Goal: Check status: Check status

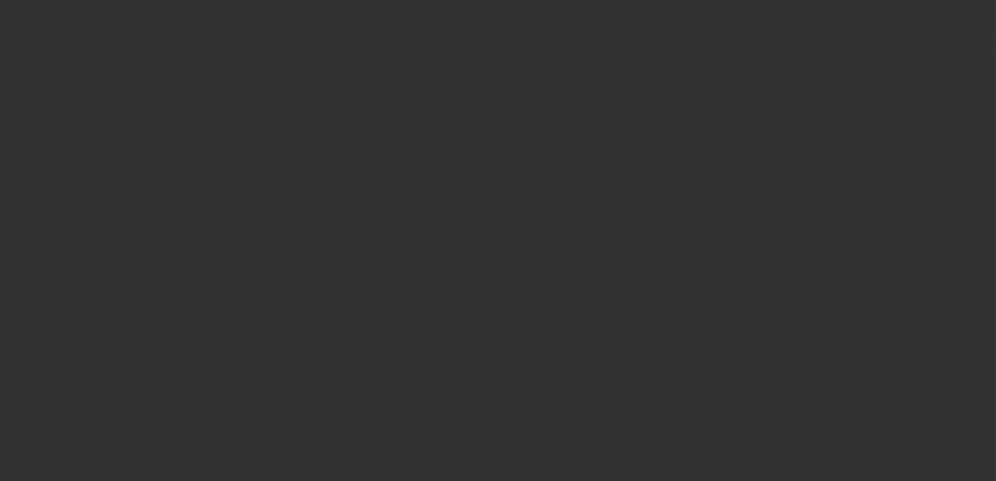
select select "0"
select select "0.1"
select select "0"
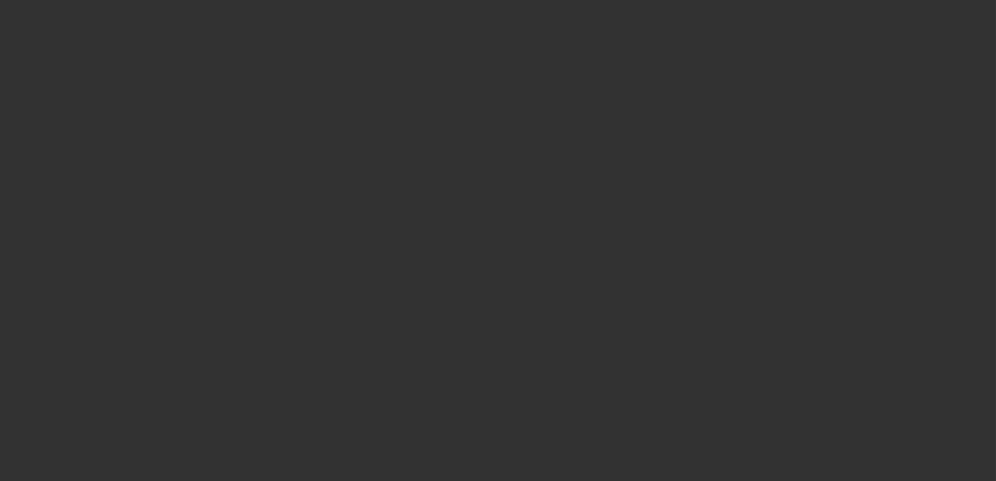
select select "0.1"
select select "0"
select select "0.1"
select select "0"
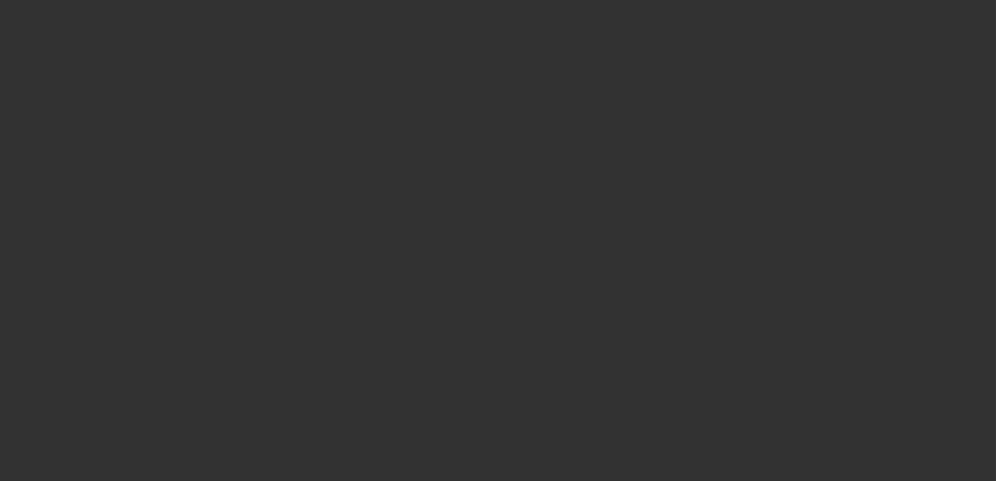
select select "0"
select select "0.1"
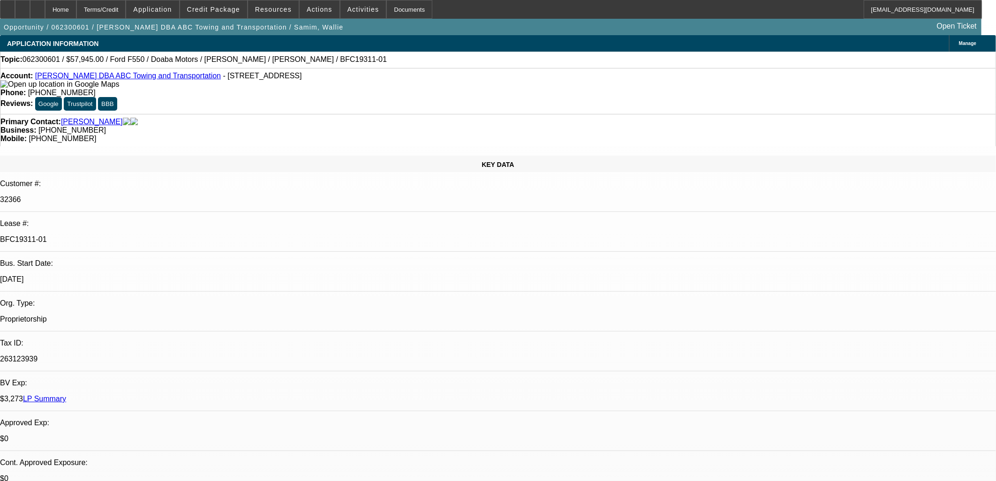
select select "1"
select select "4"
select select "1"
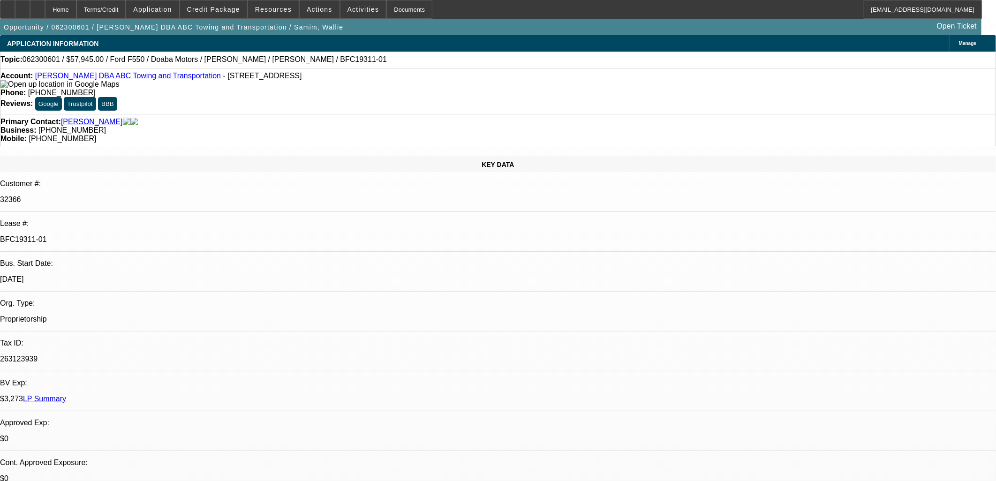
select select "4"
select select "1"
select select "4"
select select "1"
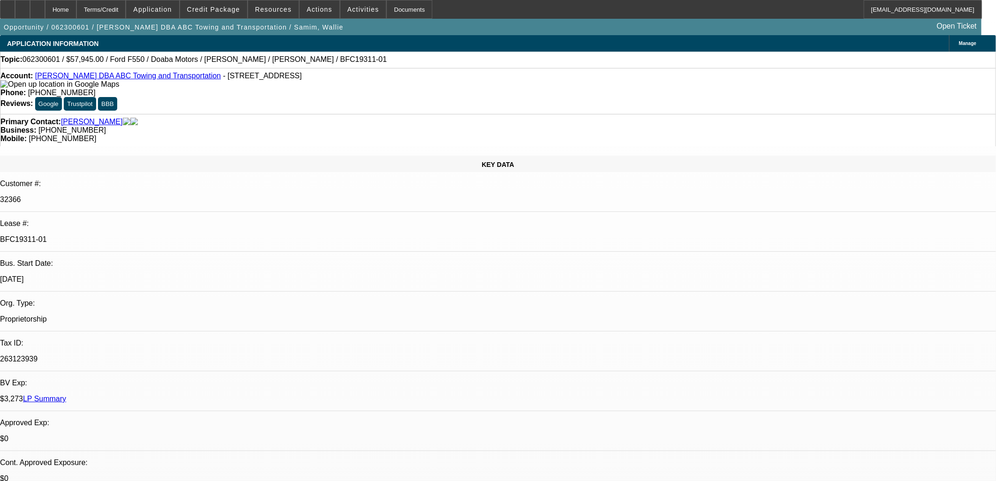
select select "1"
select select "4"
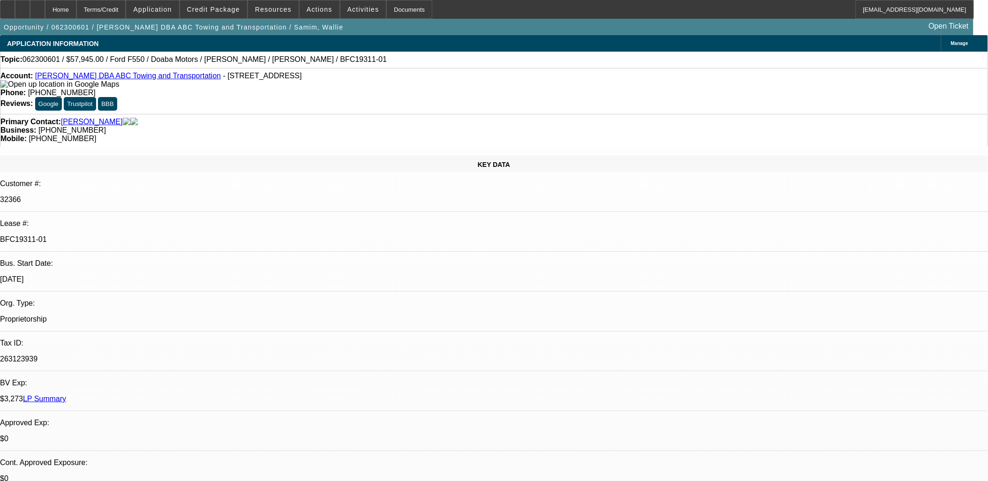
drag, startPoint x: 160, startPoint y: 158, endPoint x: 114, endPoint y: 160, distance: 46.0
click at [118, 235] on div "BFC19311-01" at bounding box center [494, 239] width 988 height 8
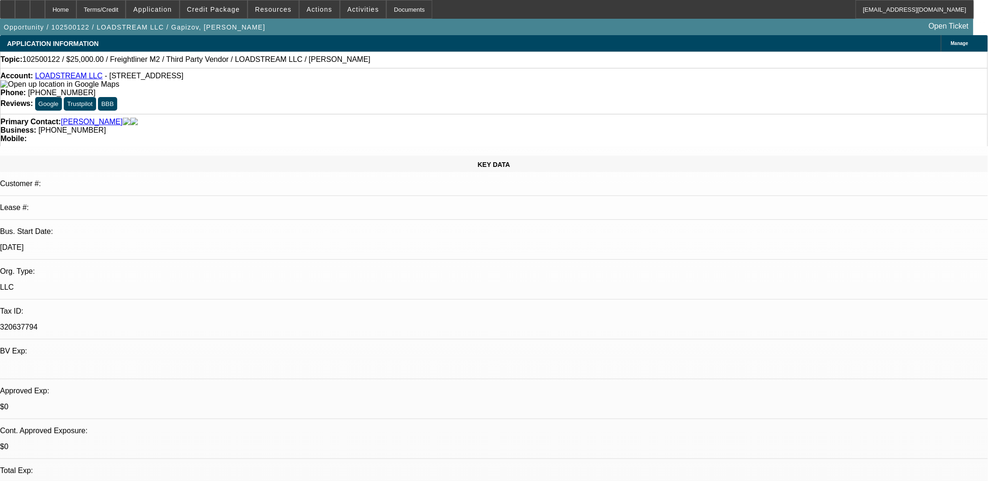
select select "0"
select select "3"
select select "0.1"
select select "4"
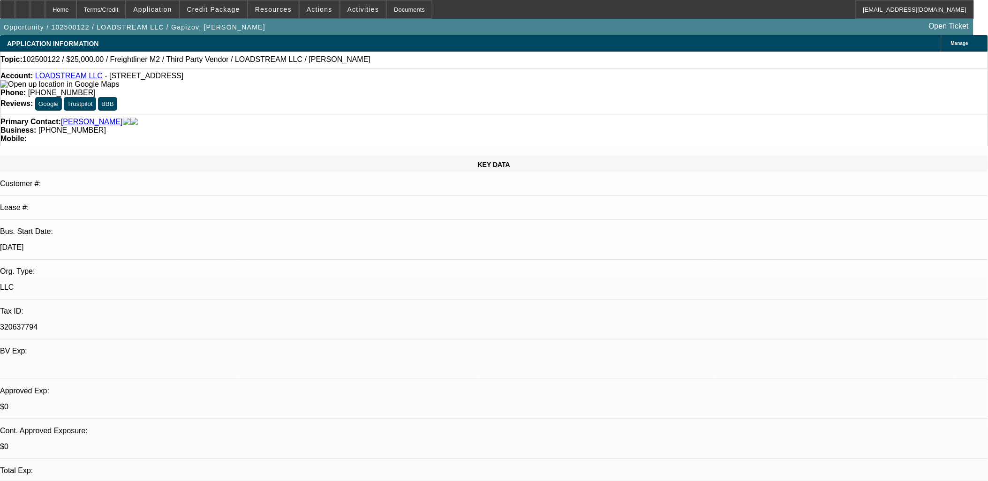
select select "0"
select select "3"
select select "0.1"
select select "4"
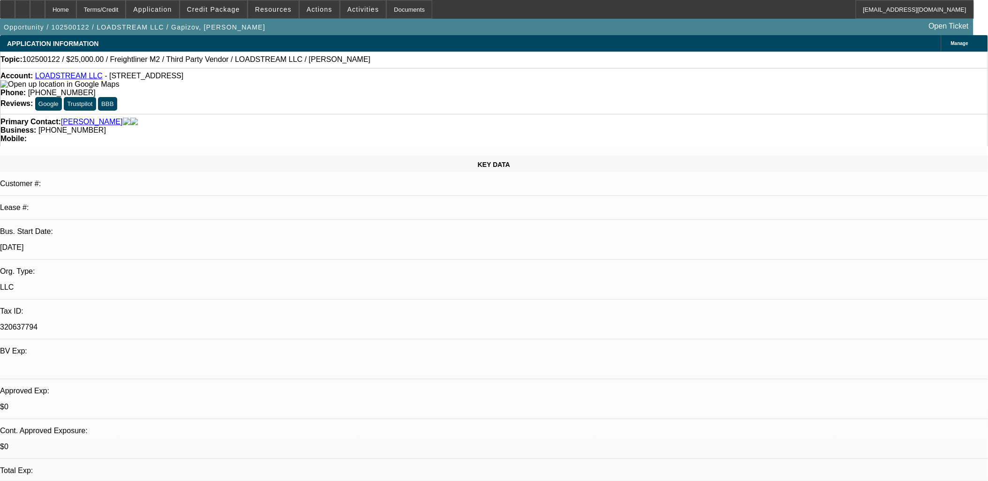
select select "0"
select select "2"
select select "0.1"
select select "4"
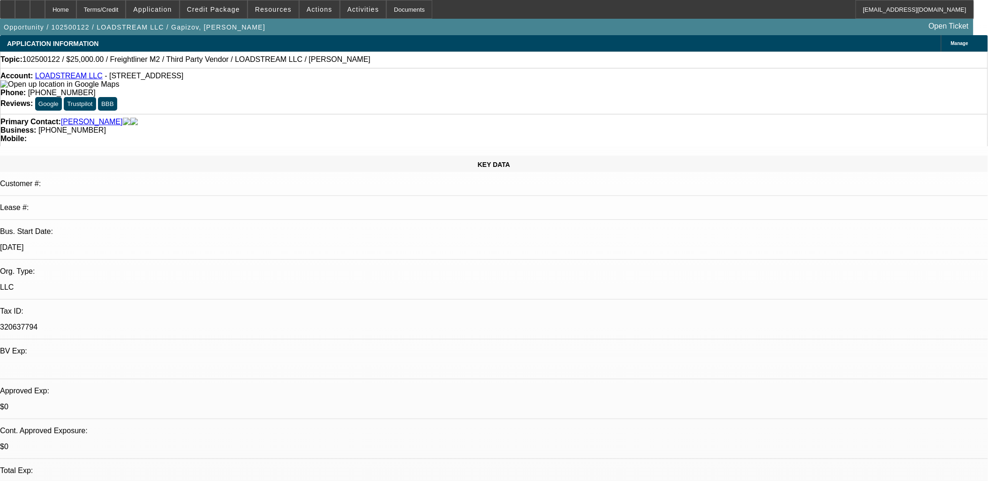
select select "0"
select select "2"
select select "0.1"
select select "4"
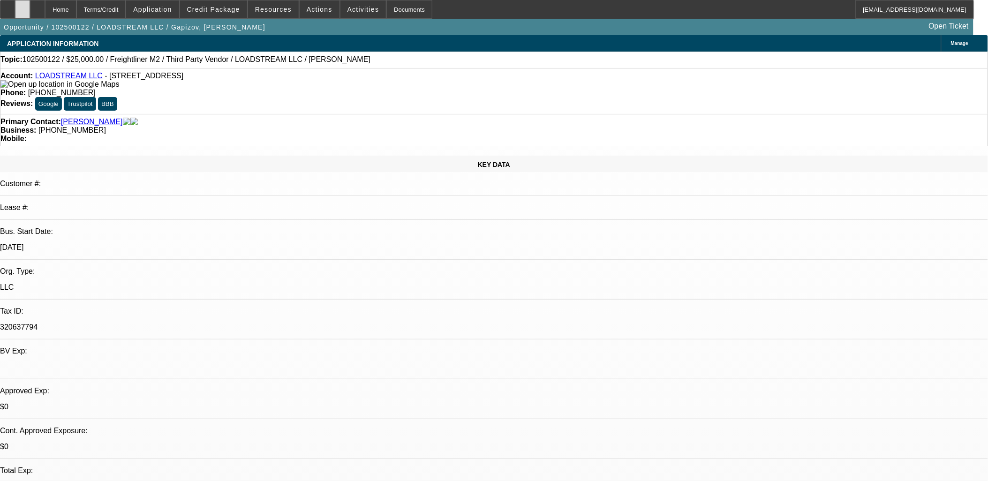
click at [30, 5] on div at bounding box center [22, 9] width 15 height 19
click at [30, 8] on div at bounding box center [22, 9] width 15 height 19
click at [220, 11] on span "Credit Package" at bounding box center [213, 10] width 53 height 8
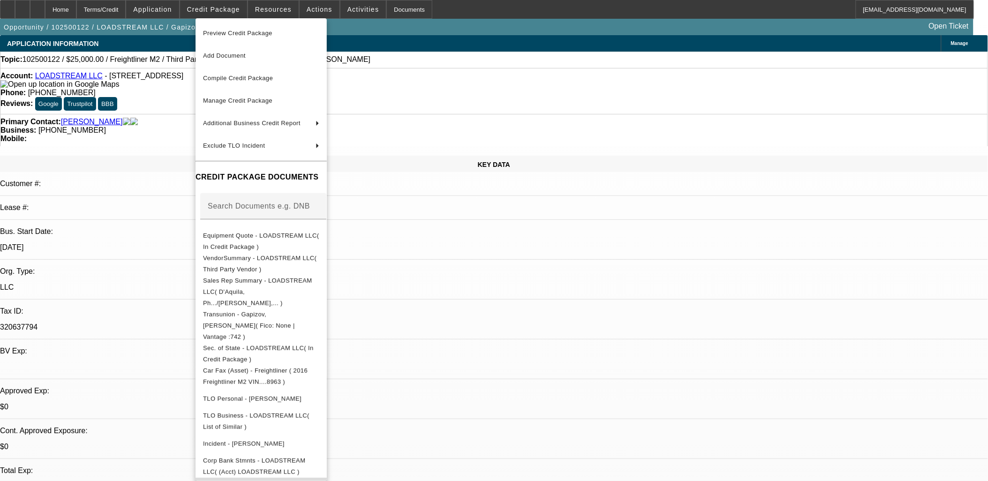
click at [305, 479] on span "Corp Bank Stmnts - LOADSTREAM LLC( (Acct) LOADSTREAM LLC )" at bounding box center [254, 488] width 102 height 18
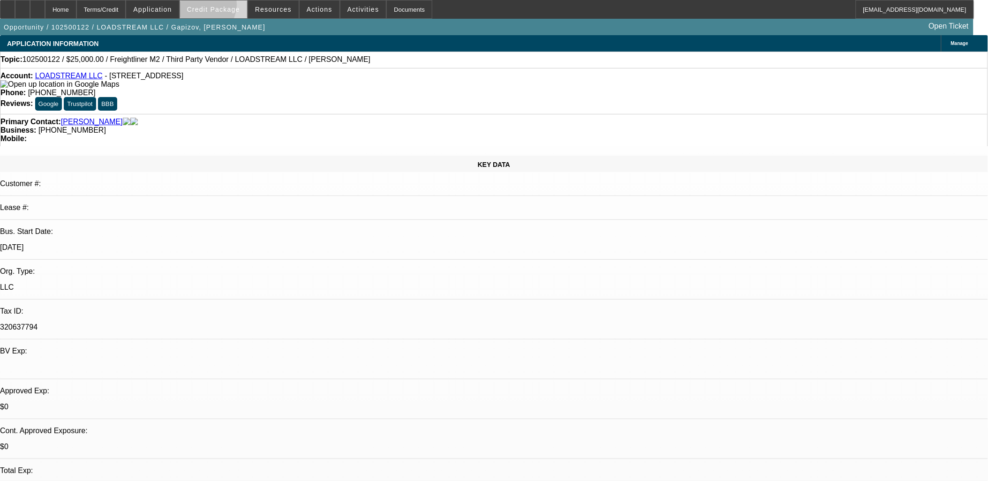
click at [215, 7] on span "Credit Package" at bounding box center [213, 10] width 53 height 8
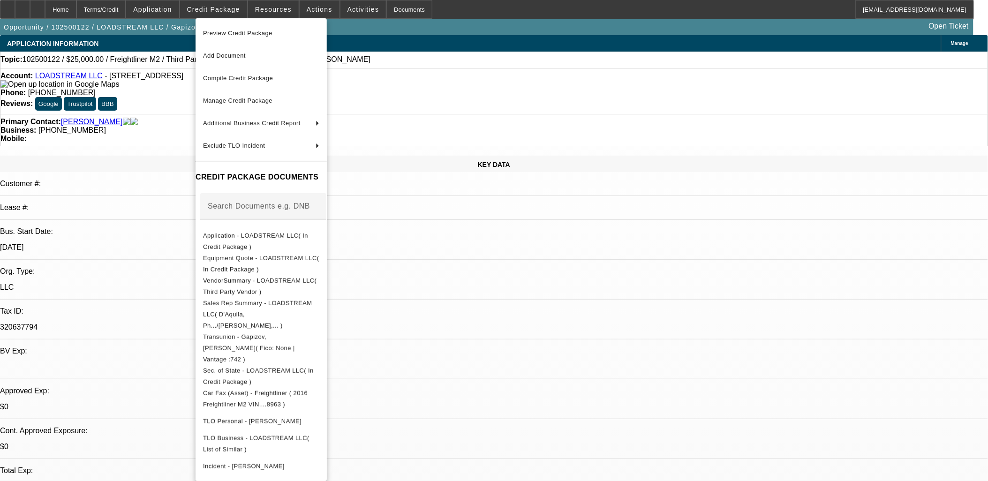
scroll to position [27, 0]
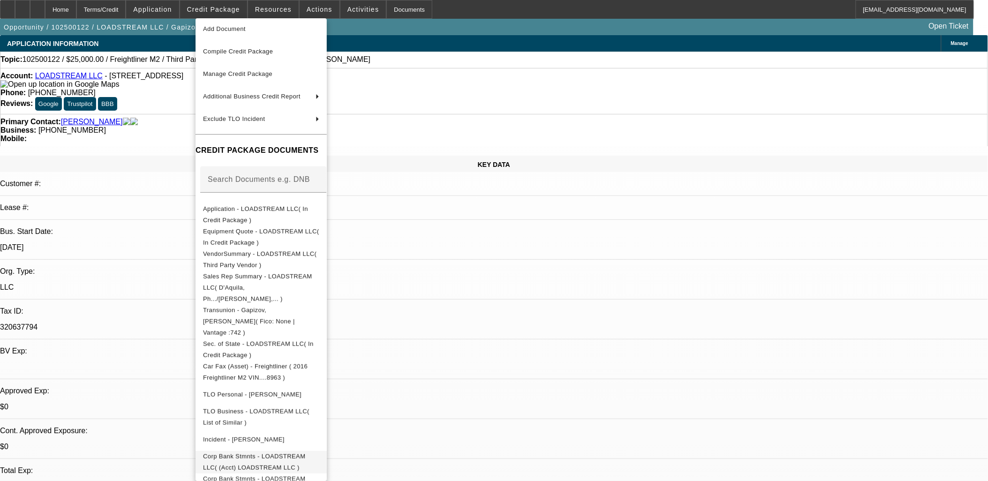
click at [302, 453] on span "Corp Bank Stmnts - LOADSTREAM LLC( (Acct) LOADSTREAM LLC )" at bounding box center [254, 462] width 102 height 18
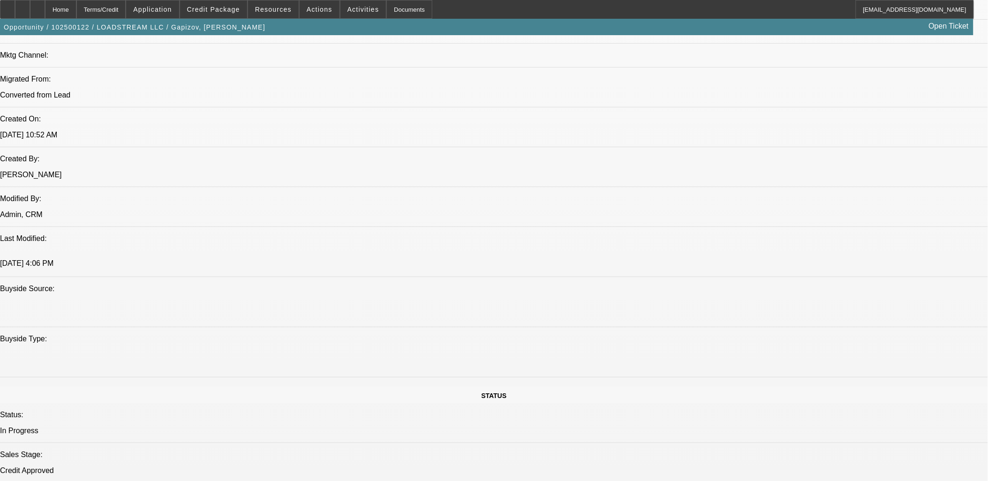
scroll to position [521, 0]
